Goal: Information Seeking & Learning: Learn about a topic

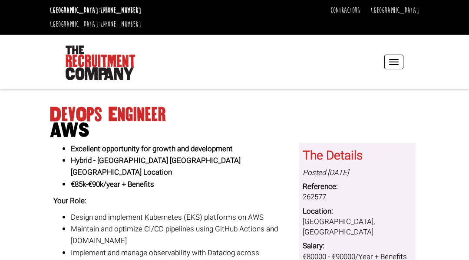
click at [43, 43] on header "[GEOGRAPHIC_DATA]: [PHONE_NUMBER] [GEOGRAPHIC_DATA]: [PHONE_NUMBER] Contractors…" at bounding box center [234, 44] width 469 height 89
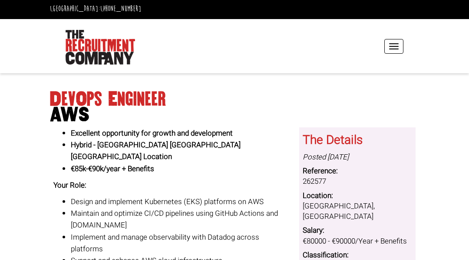
scroll to position [17, 0]
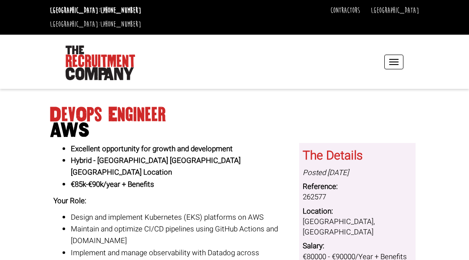
scroll to position [17, 0]
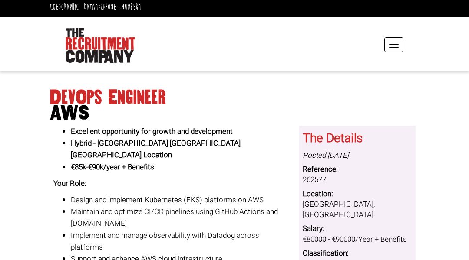
scroll to position [17, 0]
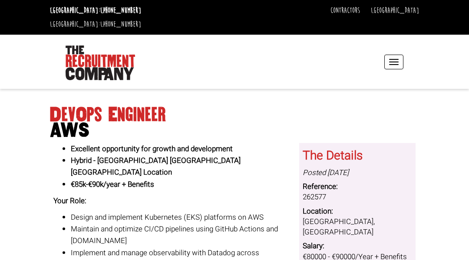
scroll to position [17, 0]
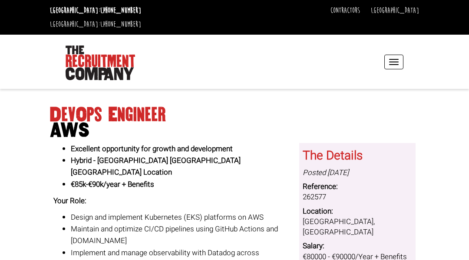
scroll to position [17, 0]
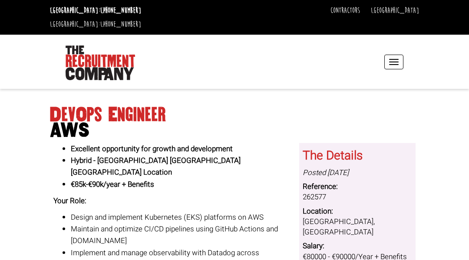
scroll to position [17, 0]
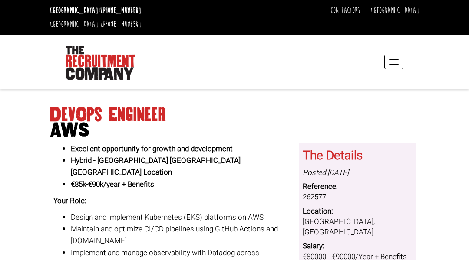
scroll to position [17, 0]
